Goal: Information Seeking & Learning: Compare options

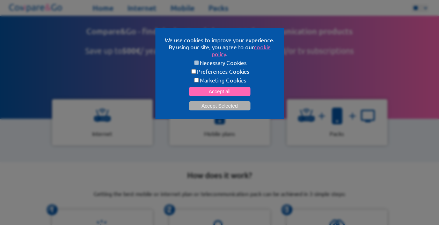
click at [208, 94] on button "Accept all" at bounding box center [219, 91] width 61 height 9
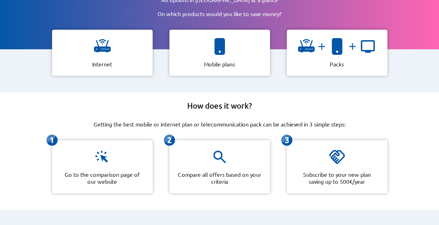
scroll to position [71, 0]
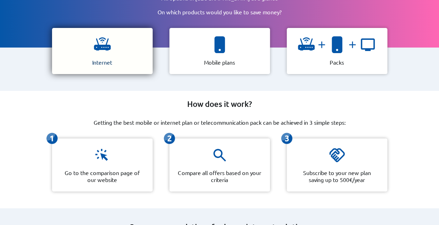
click at [81, 61] on div "Internet" at bounding box center [102, 51] width 101 height 46
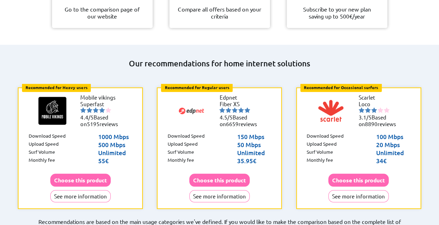
scroll to position [251, 0]
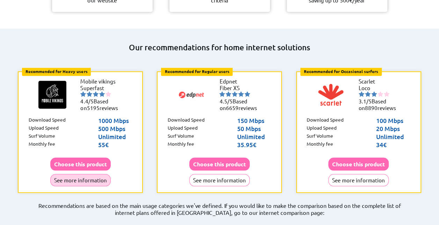
click at [78, 174] on button "See more information" at bounding box center [80, 180] width 60 height 12
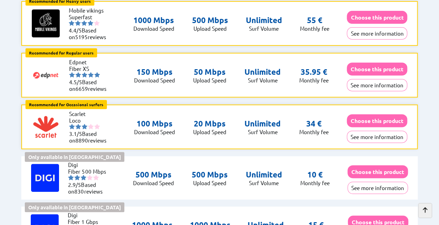
scroll to position [139, 0]
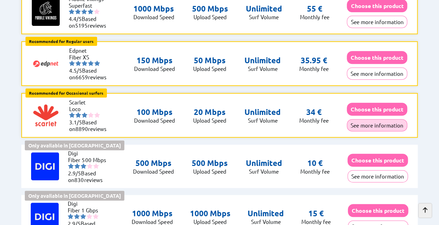
click at [377, 124] on button "See more information" at bounding box center [377, 125] width 60 height 12
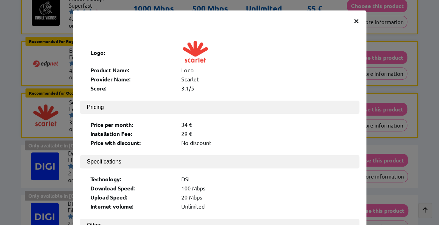
click at [355, 19] on span "×" at bounding box center [356, 20] width 6 height 13
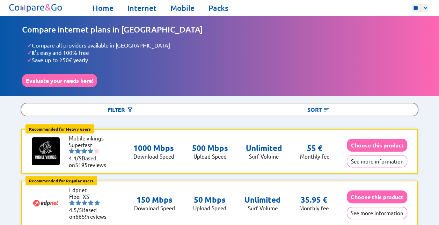
scroll to position [139, 0]
